Goal: Transaction & Acquisition: Book appointment/travel/reservation

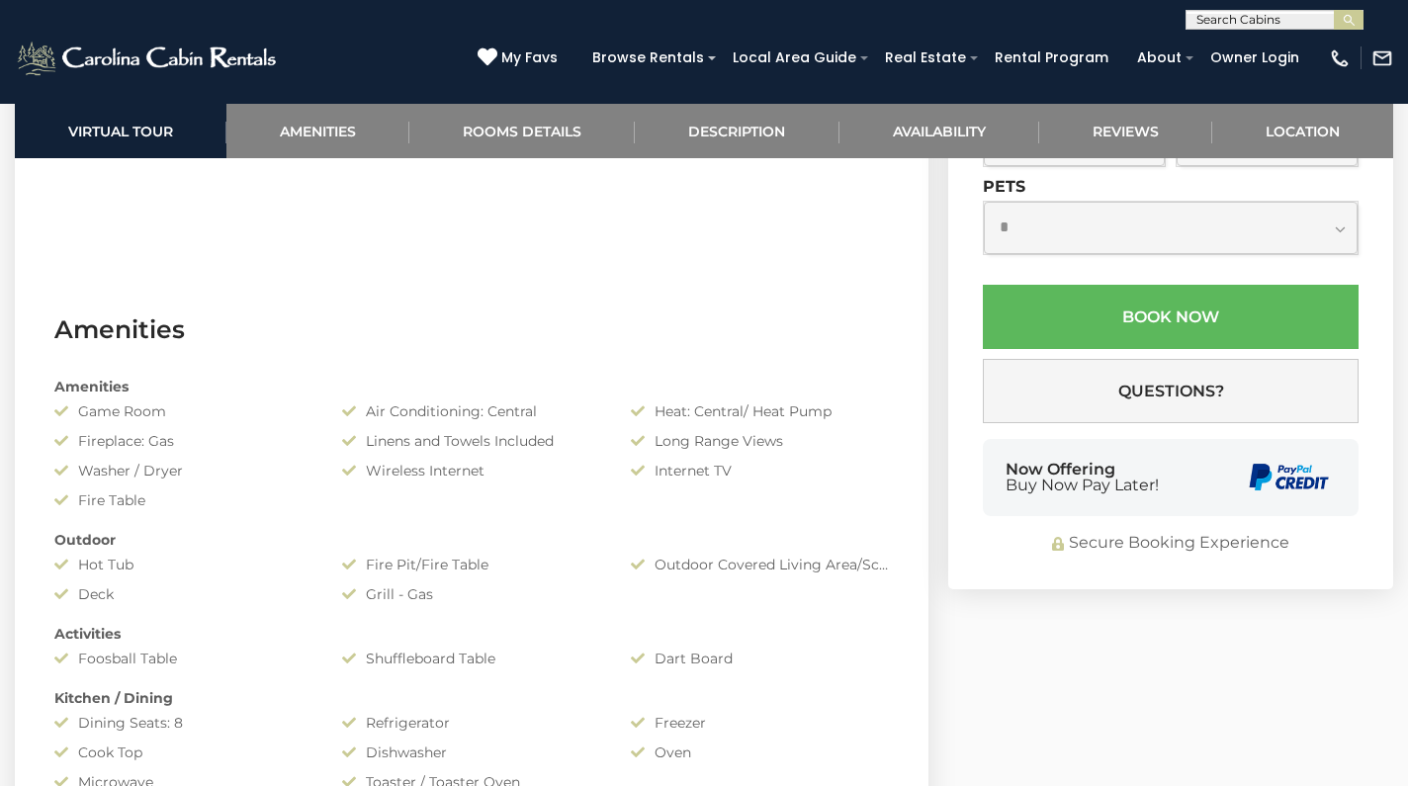
scroll to position [1291, 0]
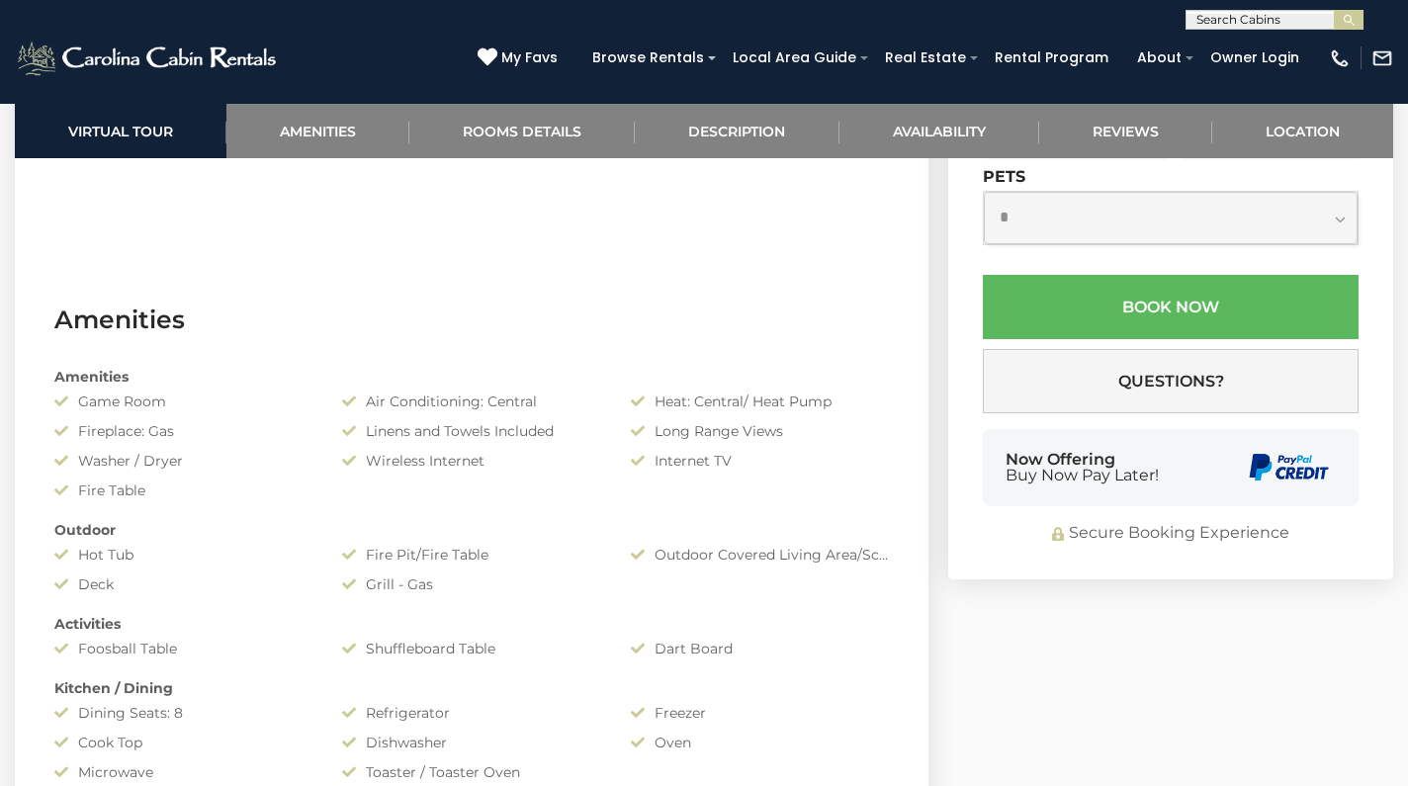
select select "*"
click at [1103, 69] on input "text" at bounding box center [1074, 42] width 183 height 54
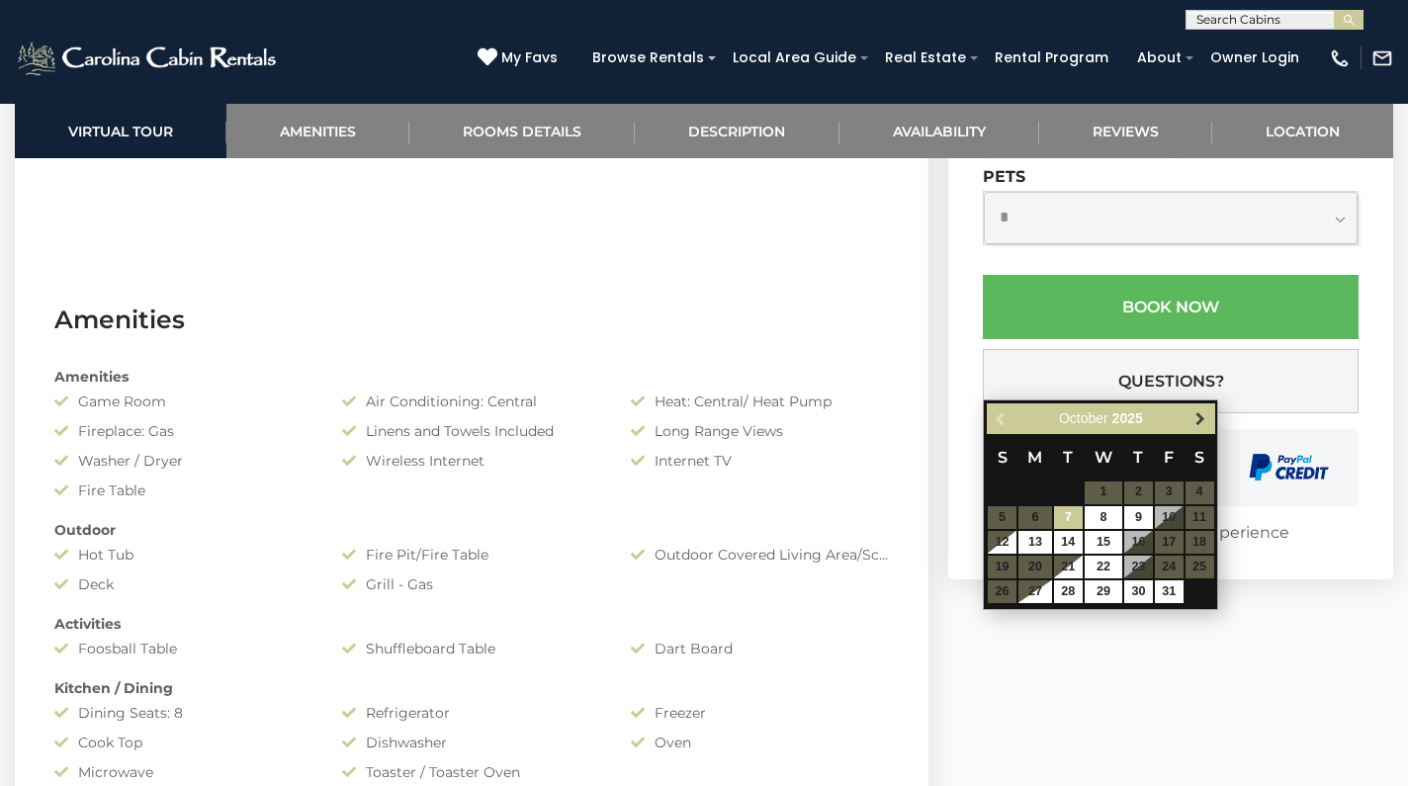
click at [1201, 424] on span "Next" at bounding box center [1201, 418] width 16 height 16
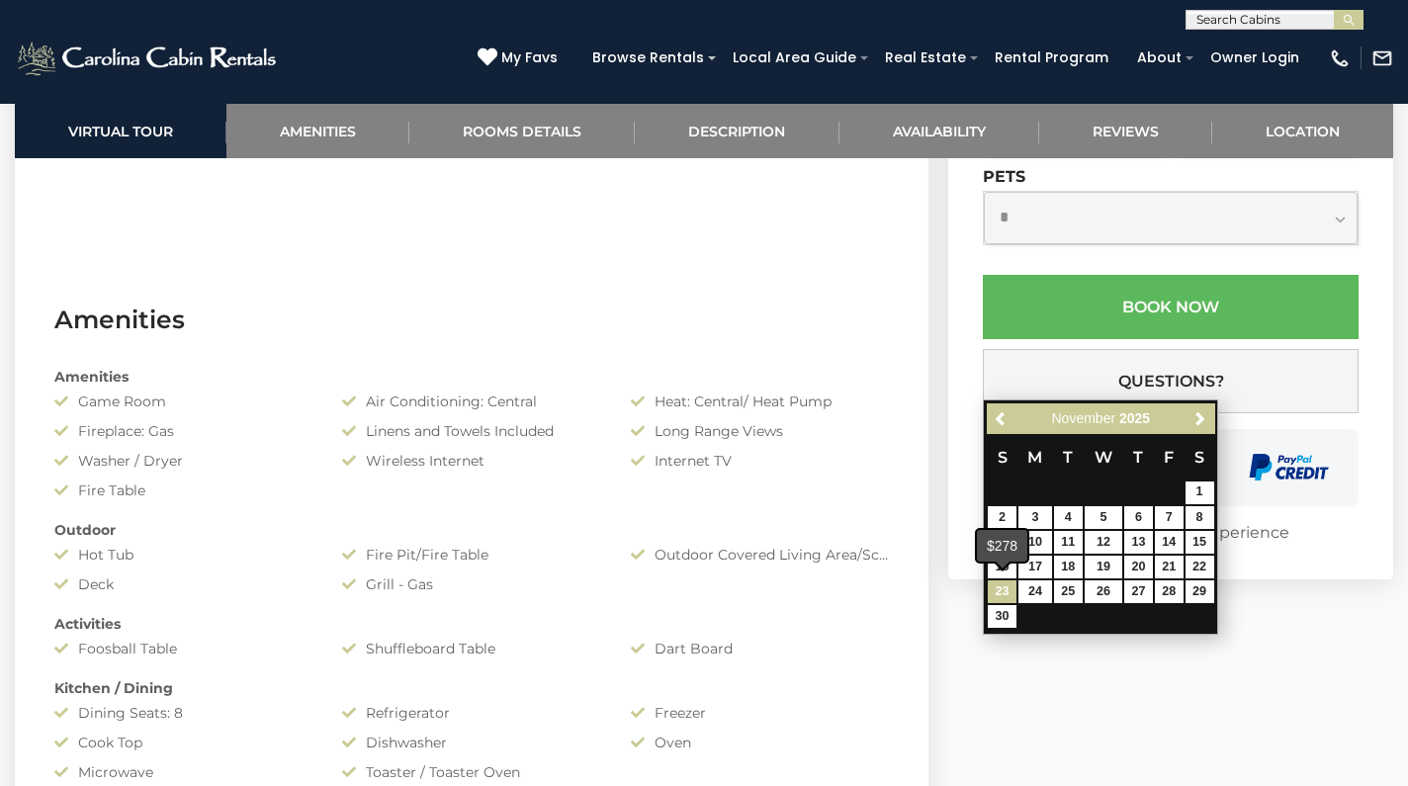
click at [1010, 588] on link "23" at bounding box center [1002, 592] width 29 height 23
type input "**********"
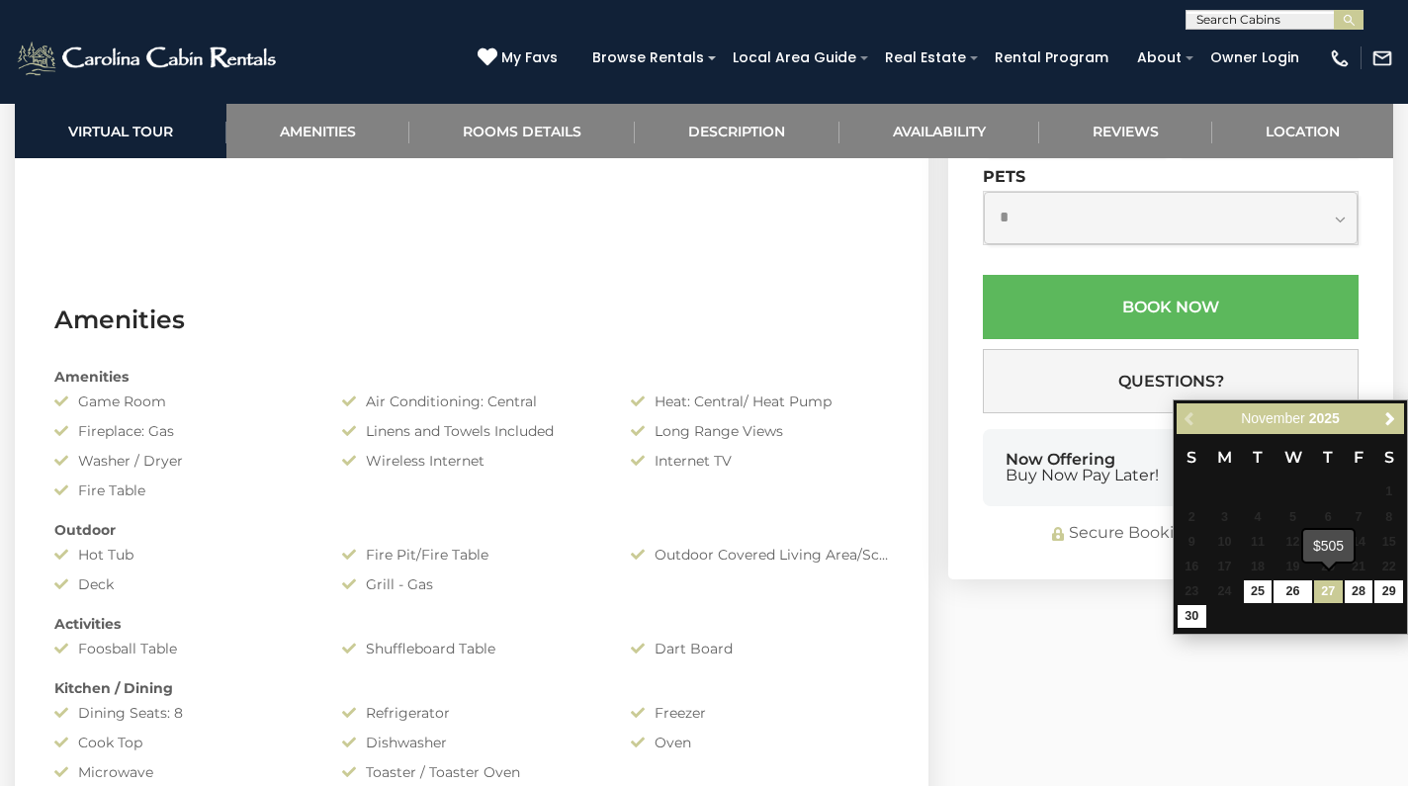
click at [1342, 586] on link "27" at bounding box center [1328, 592] width 29 height 23
type input "**********"
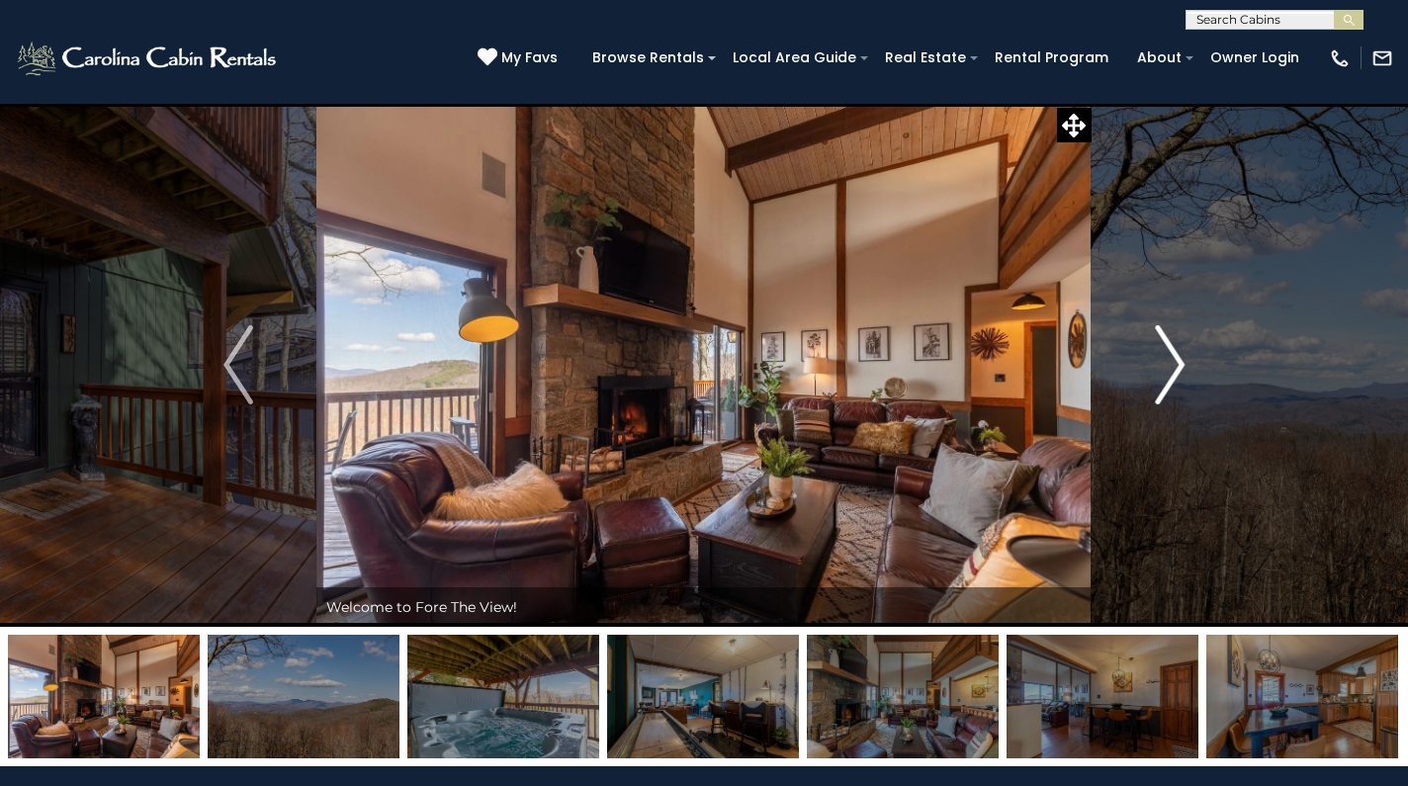
scroll to position [0, 0]
click at [1166, 362] on img "Next" at bounding box center [1170, 364] width 30 height 79
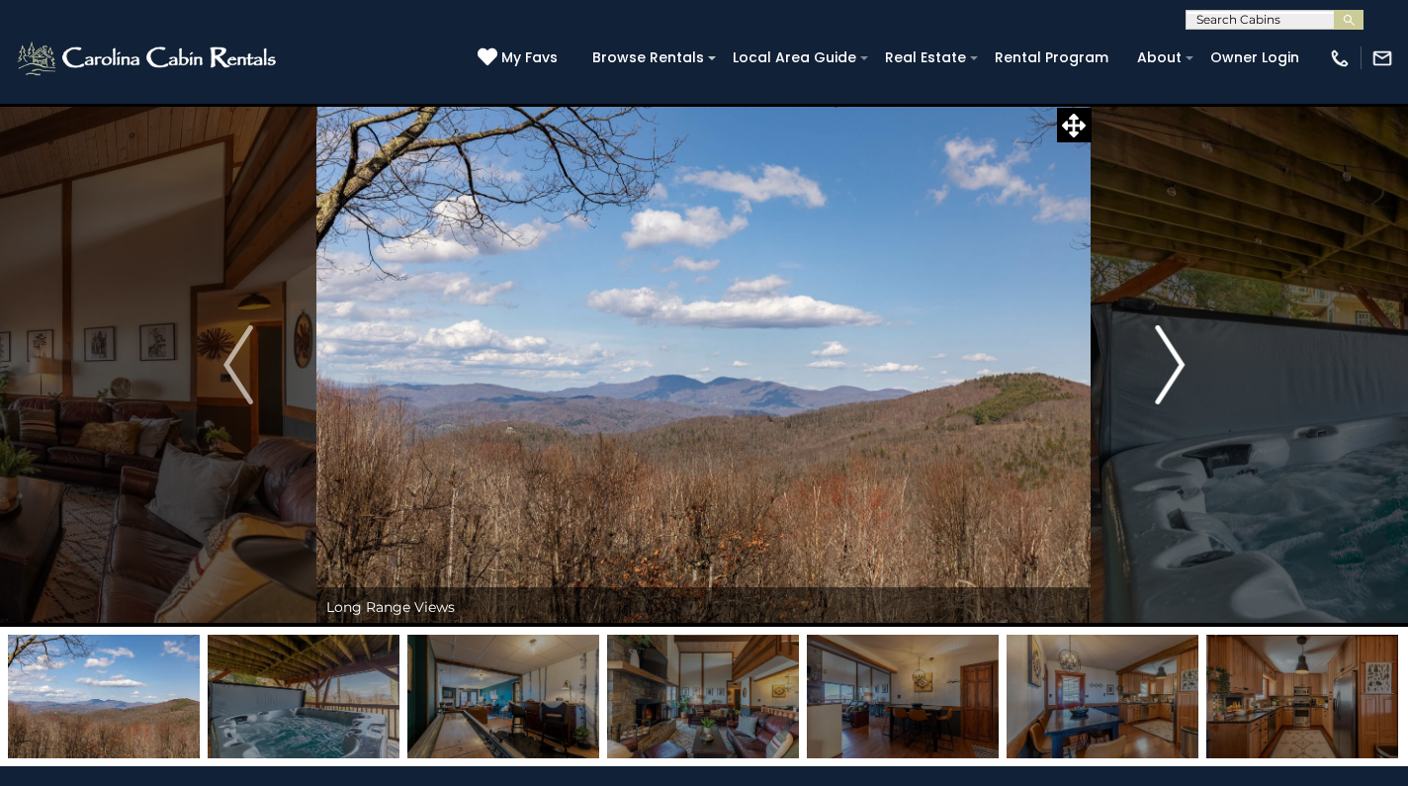
click at [1172, 368] on img "Next" at bounding box center [1170, 364] width 30 height 79
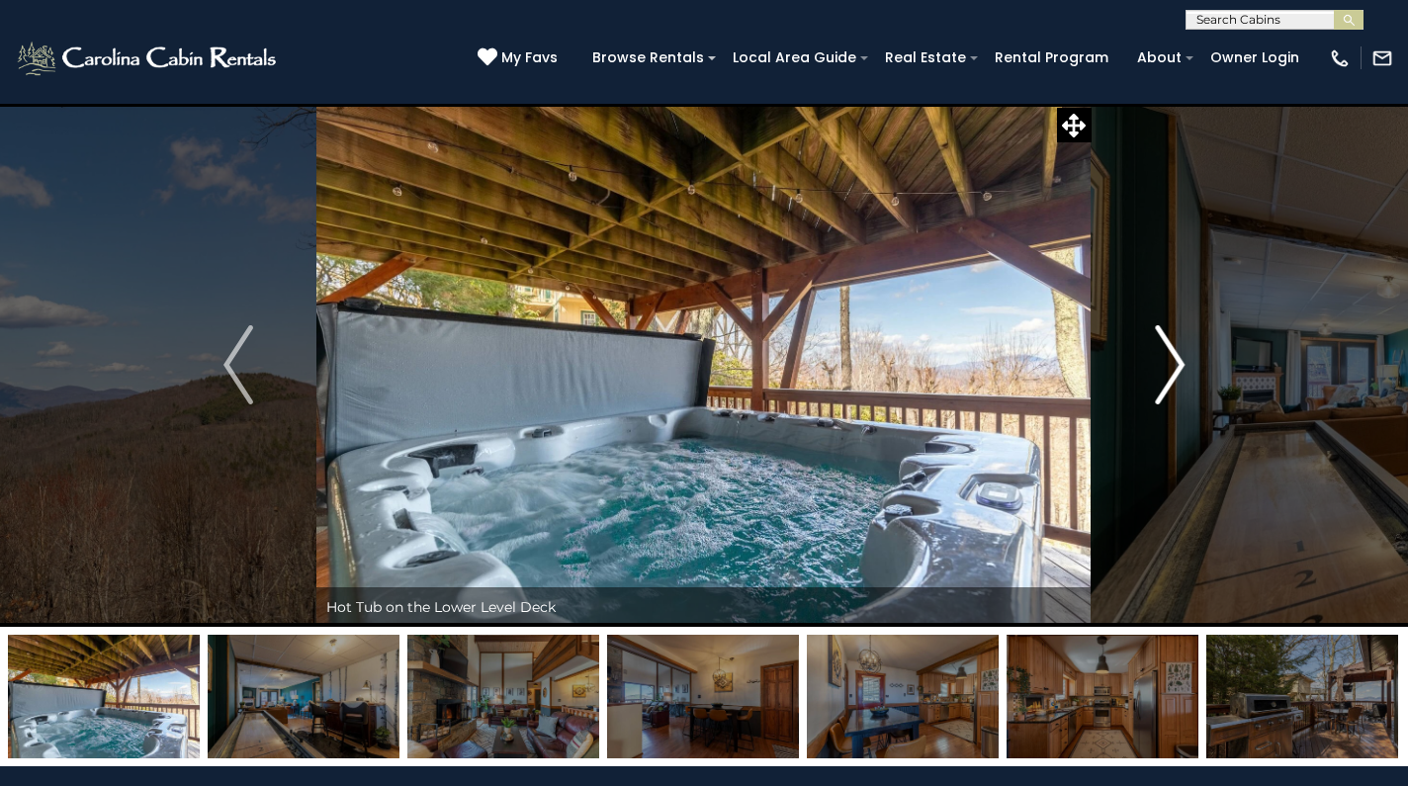
click at [1172, 368] on img "Next" at bounding box center [1170, 364] width 30 height 79
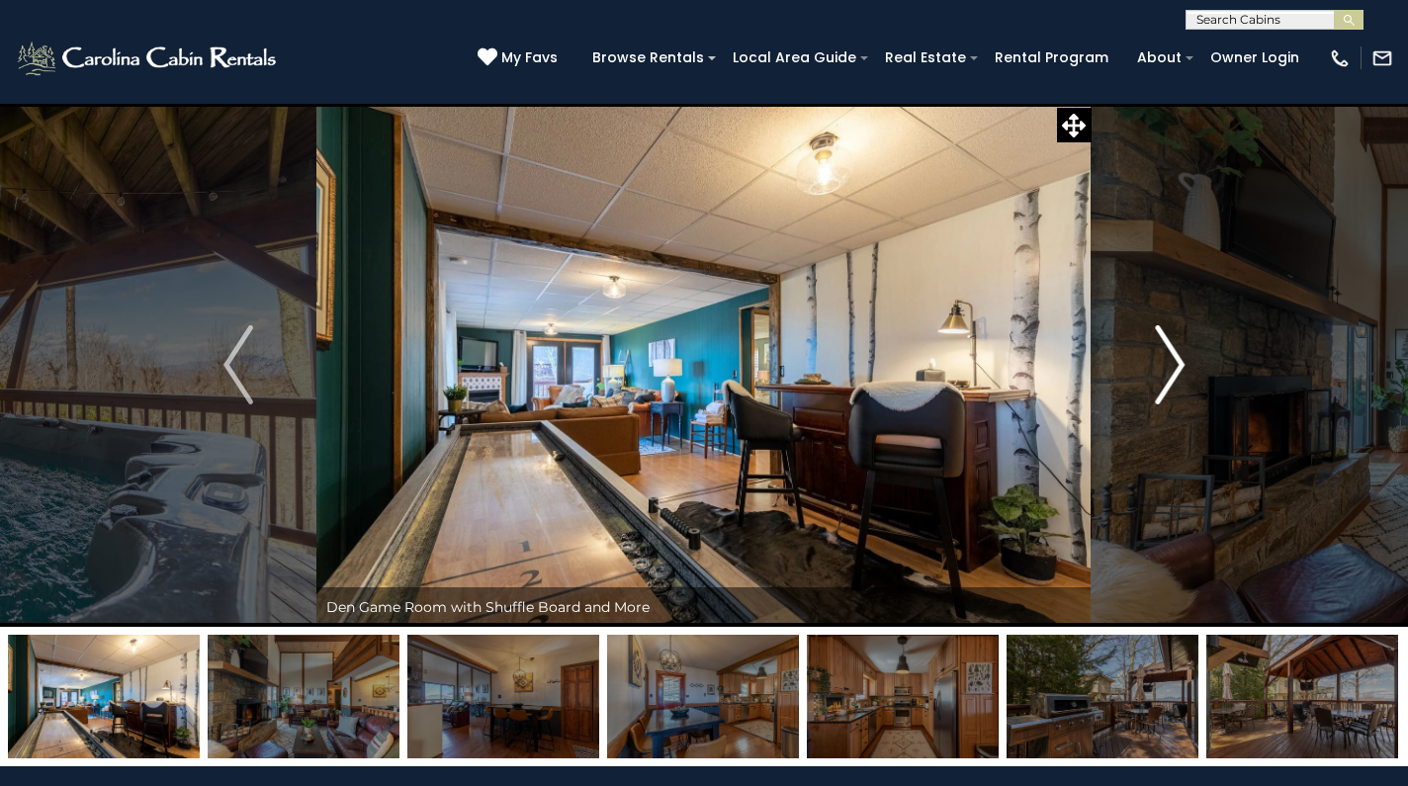
click at [1172, 368] on img "Next" at bounding box center [1170, 364] width 30 height 79
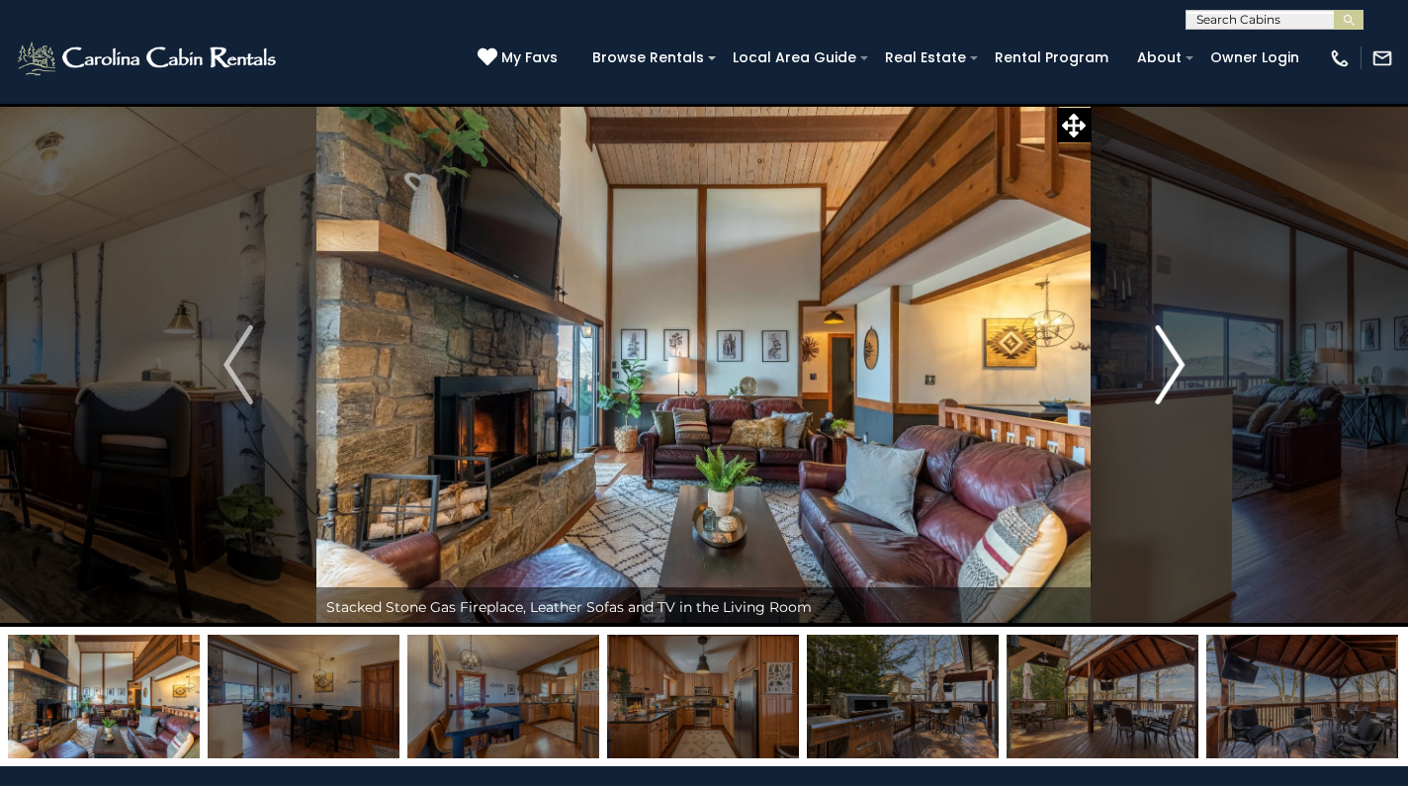
click at [1172, 368] on img "Next" at bounding box center [1170, 364] width 30 height 79
